Goal: Task Accomplishment & Management: Manage account settings

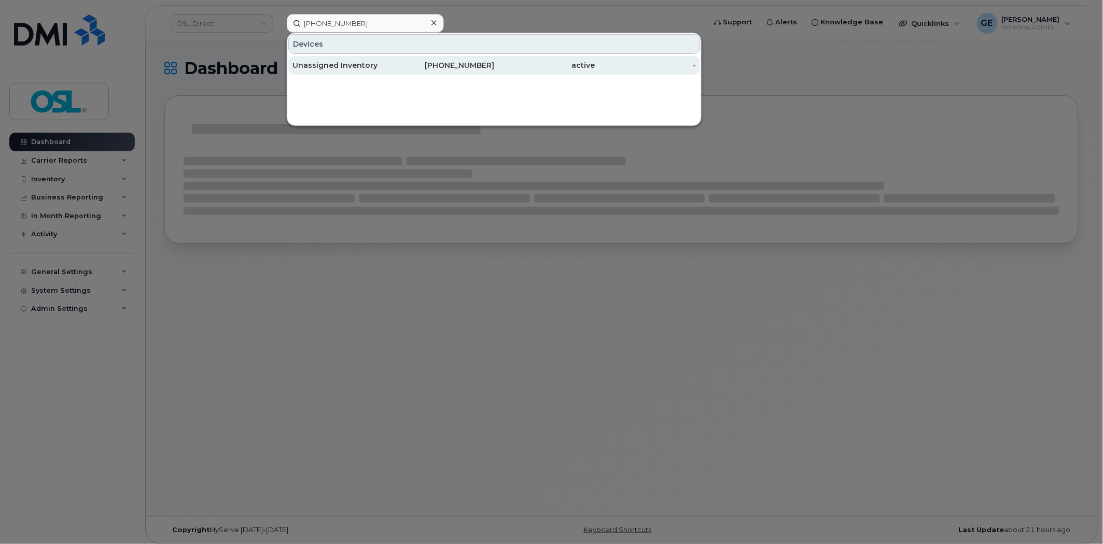
type input "(902) 478-3515"
click at [410, 65] on div "902-478-3515" at bounding box center [444, 65] width 101 height 10
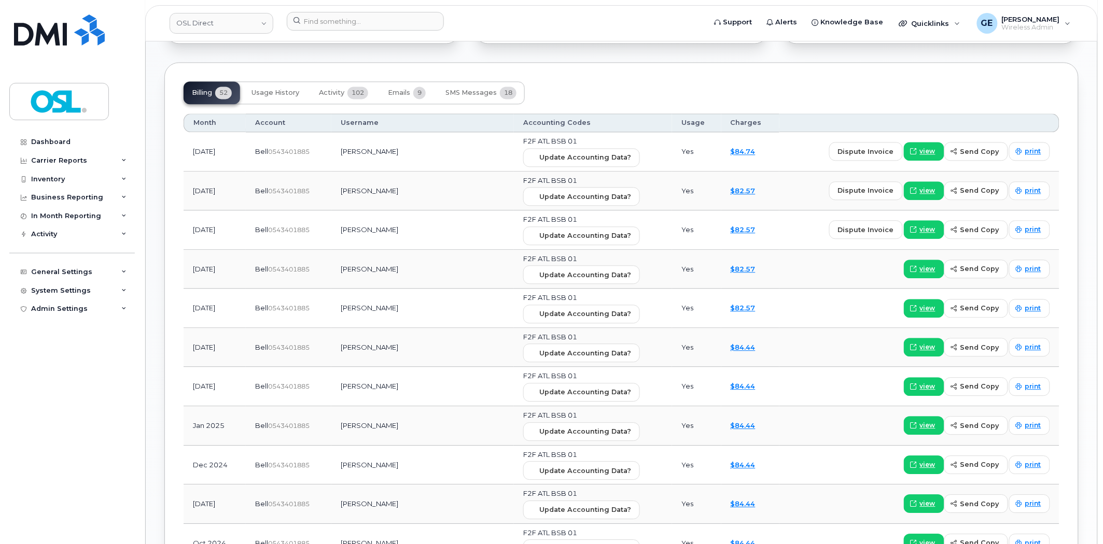
scroll to position [749, 0]
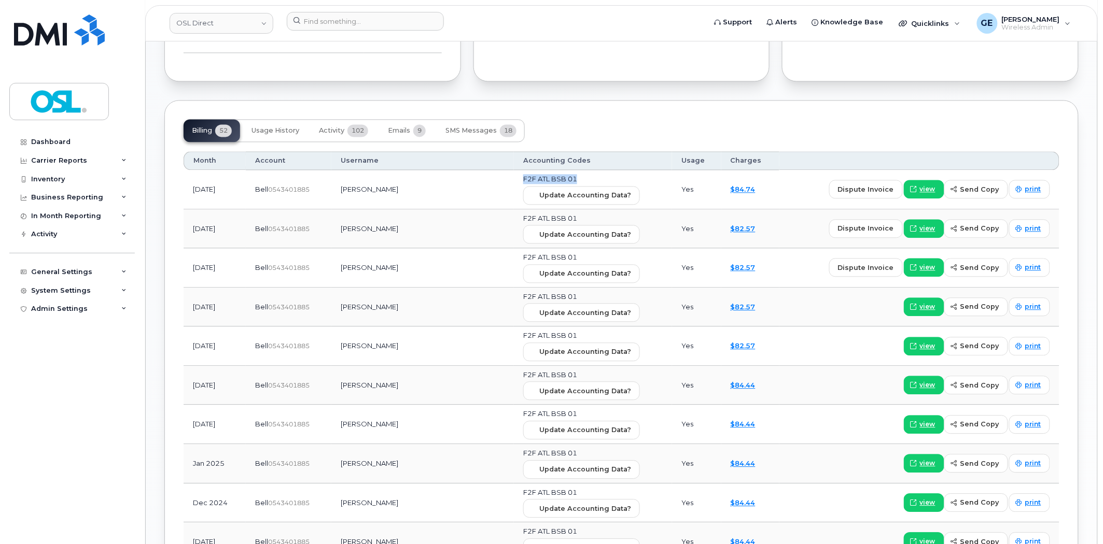
drag, startPoint x: 549, startPoint y: 177, endPoint x: 485, endPoint y: 178, distance: 63.8
click at [514, 178] on td "F2F ATL BSB 01 Update Accounting Data?" at bounding box center [593, 189] width 158 height 39
copy span "F2F ATL BSB 01"
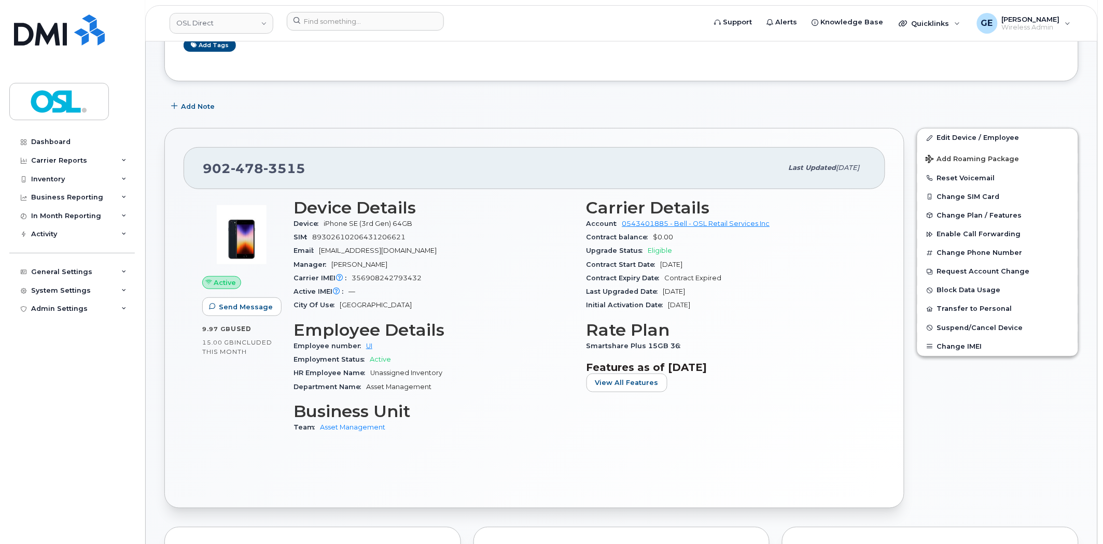
scroll to position [0, 0]
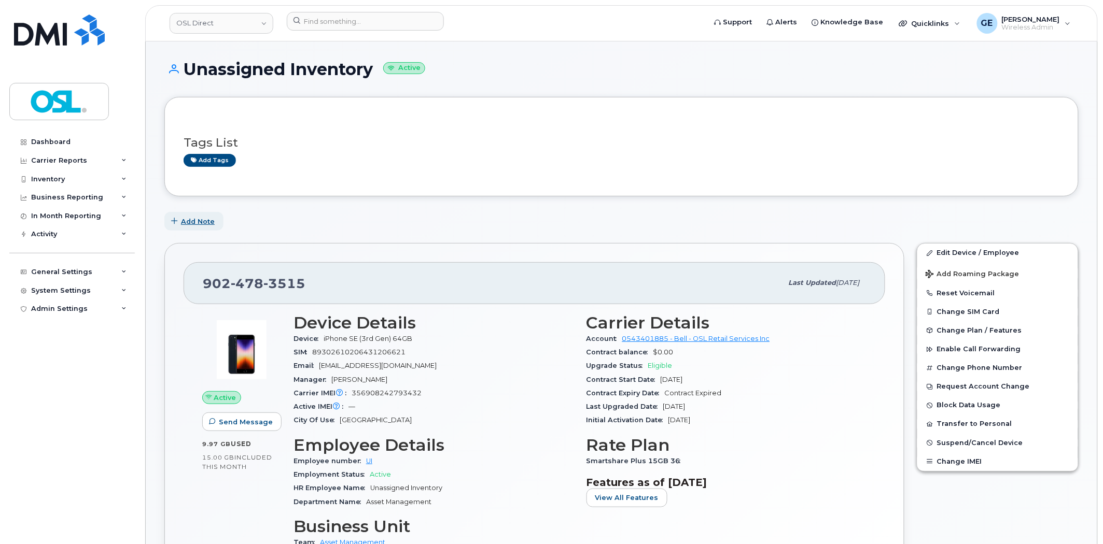
click at [192, 218] on span "Add Note" at bounding box center [198, 222] width 34 height 10
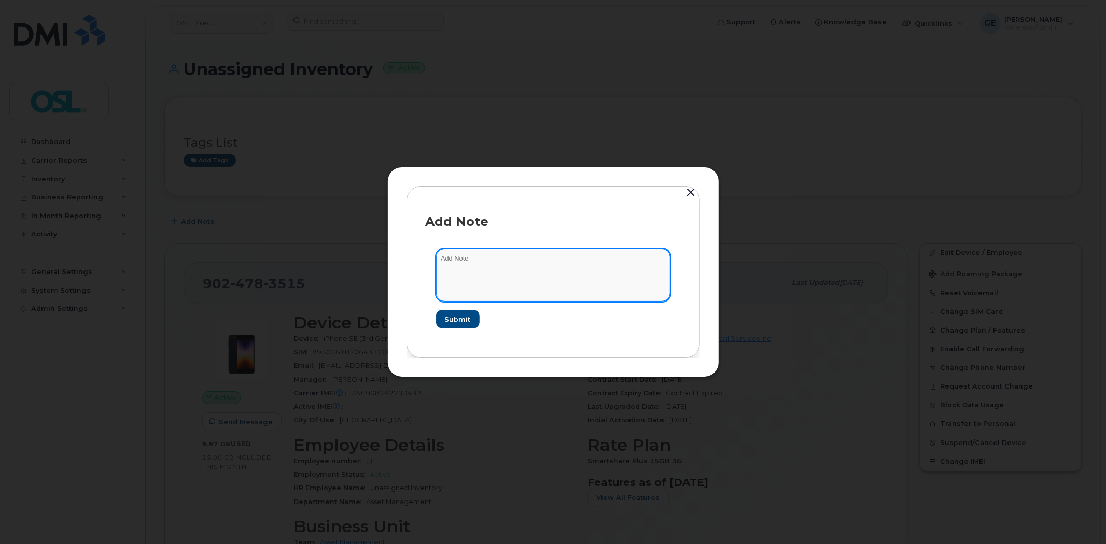
click at [484, 262] on textarea at bounding box center [553, 275] width 234 height 53
type textarea "K"
paste textarea "F2F ATL BSB 01"
type textarea "Hold for F2F ATL BSB 01"
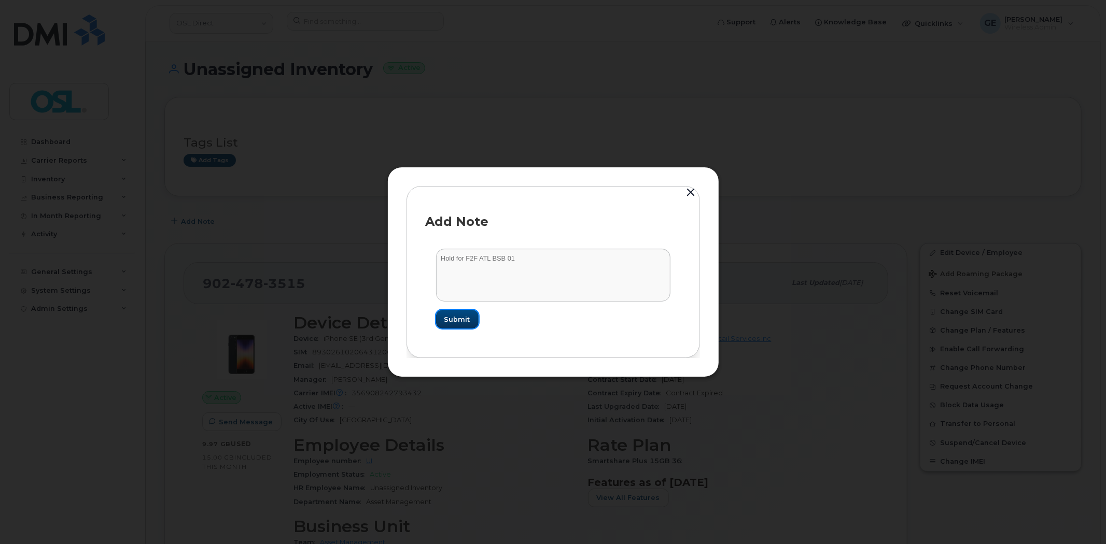
click at [459, 320] on span "Submit" at bounding box center [457, 320] width 26 height 10
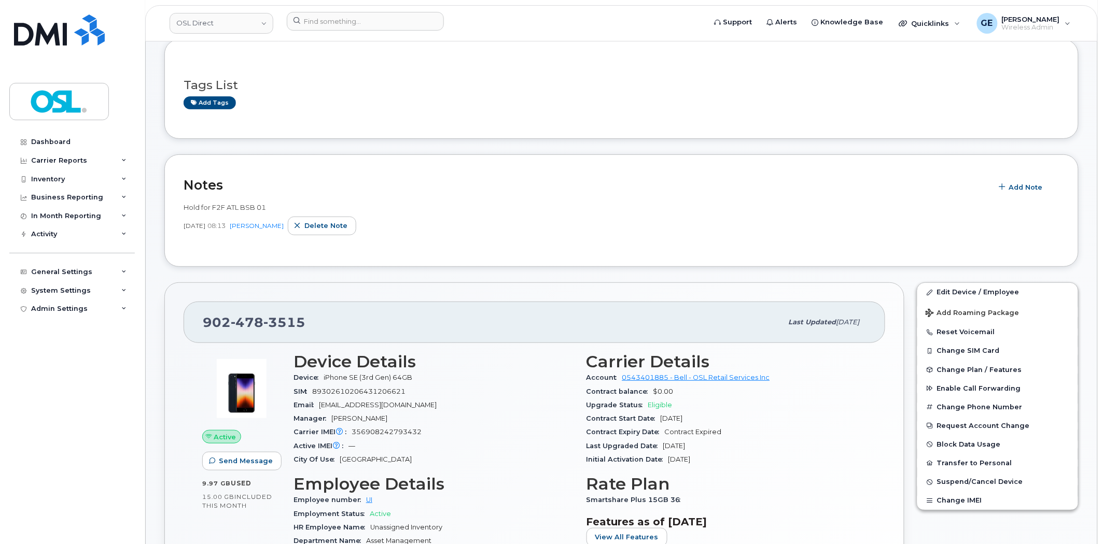
scroll to position [146, 0]
